Goal: Browse casually: Explore the website without a specific task or goal

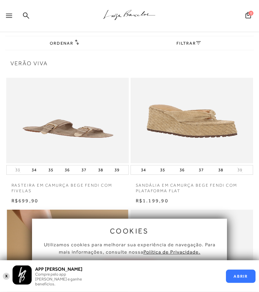
scroll to position [33, 0]
click at [9, 275] on button "X" at bounding box center [6, 276] width 7 height 8
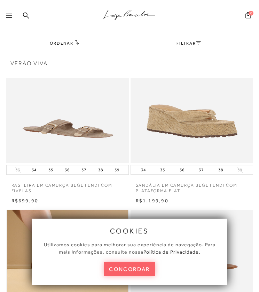
click at [122, 277] on div "cookies Utilizamos cookies para melhorar sua experiência de navegação. Para mai…" at bounding box center [129, 251] width 195 height 66
click at [125, 270] on button "concordar" at bounding box center [130, 269] width 52 height 14
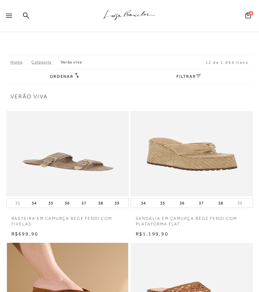
scroll to position [0, 0]
click at [125, 20] on icon ".a{fill-rule:evenodd;stroke:#000!important;stroke-width:0!important;}" at bounding box center [129, 15] width 52 height 15
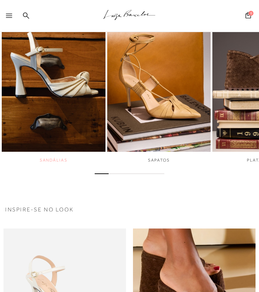
scroll to position [332, 0]
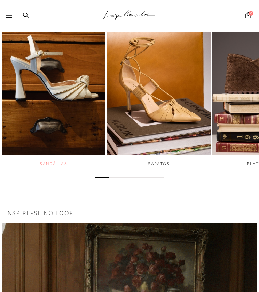
click at [51, 98] on img "1 / 6" at bounding box center [54, 77] width 104 height 194
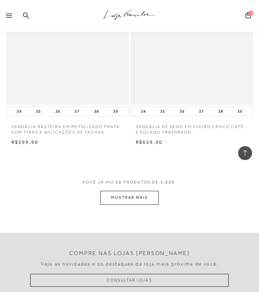
scroll to position [756, 0]
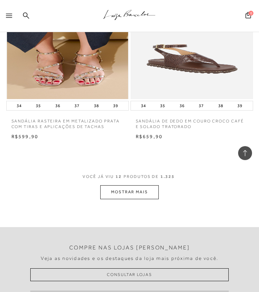
click at [140, 199] on button "MOSTRAR MAIS" at bounding box center [129, 192] width 59 height 14
click at [140, 188] on div "Loading..." at bounding box center [129, 146] width 259 height 292
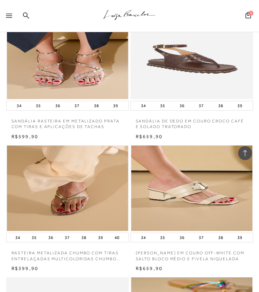
click at [9, 17] on icon at bounding box center [9, 16] width 6 height 4
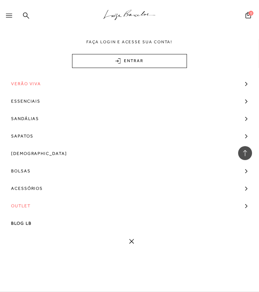
click at [27, 79] on span "Verão Viva" at bounding box center [26, 83] width 30 height 17
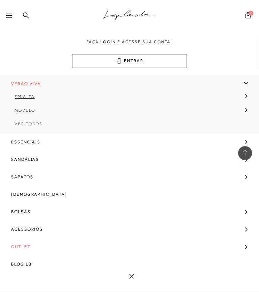
click at [29, 125] on span "Ver Todos" at bounding box center [29, 123] width 28 height 5
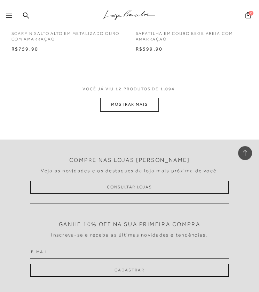
scroll to position [846, 0]
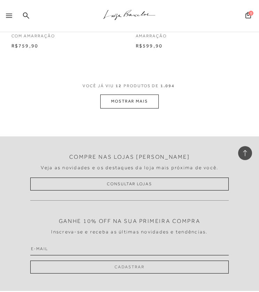
click at [6, 13] on div at bounding box center [10, 18] width 9 height 10
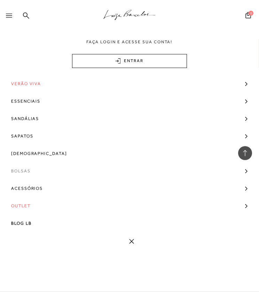
click at [27, 174] on span "Bolsas" at bounding box center [21, 170] width 20 height 17
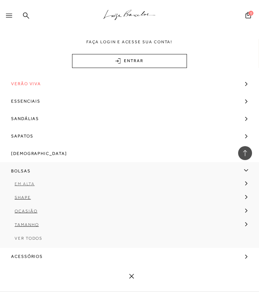
click at [26, 183] on span "Em Alta" at bounding box center [25, 183] width 20 height 5
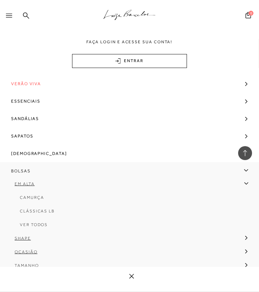
click at [29, 171] on span "Bolsas" at bounding box center [21, 170] width 20 height 17
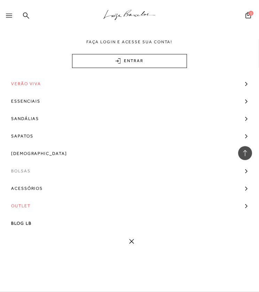
click at [26, 169] on span "Bolsas" at bounding box center [21, 170] width 20 height 17
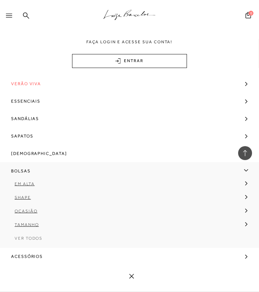
click at [26, 242] on link "Ver Todos" at bounding box center [129, 241] width 259 height 14
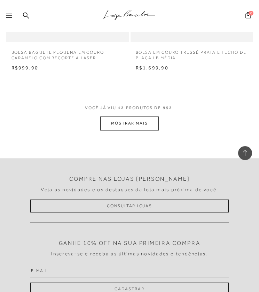
scroll to position [760, 0]
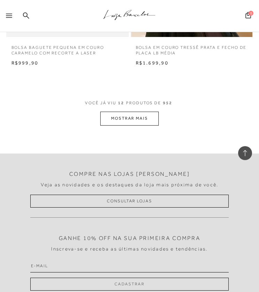
click at [125, 115] on button "MOSTRAR MAIS" at bounding box center [129, 118] width 59 height 14
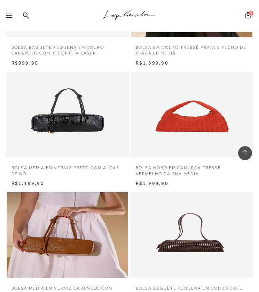
click at [121, 11] on icon ".a{fill-rule:evenodd;stroke:#000!important;stroke-width:0!important;}" at bounding box center [129, 15] width 52 height 15
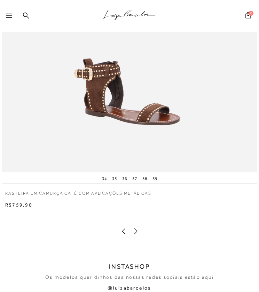
scroll to position [1541, 0]
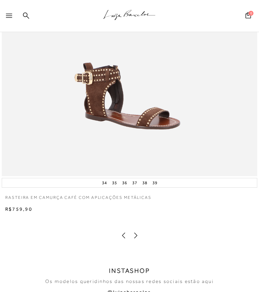
click at [137, 232] on icon at bounding box center [135, 235] width 7 height 7
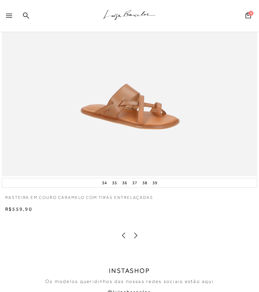
click at [137, 232] on icon at bounding box center [135, 235] width 7 height 7
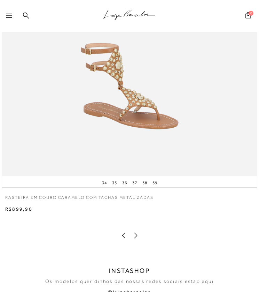
click at [138, 232] on icon at bounding box center [135, 235] width 7 height 7
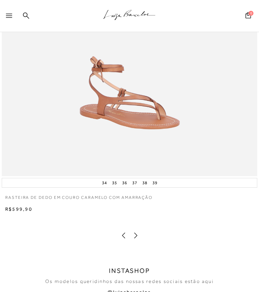
click at [138, 232] on icon at bounding box center [135, 235] width 7 height 7
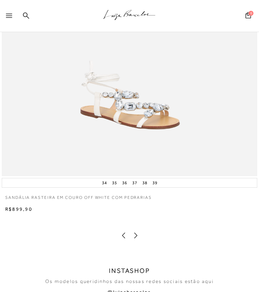
click at [138, 232] on icon at bounding box center [135, 235] width 7 height 7
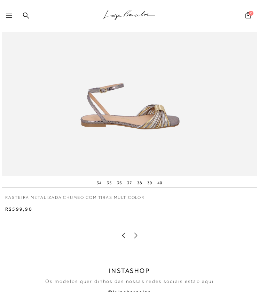
click at [138, 232] on icon at bounding box center [135, 235] width 7 height 7
